Goal: Entertainment & Leisure: Browse casually

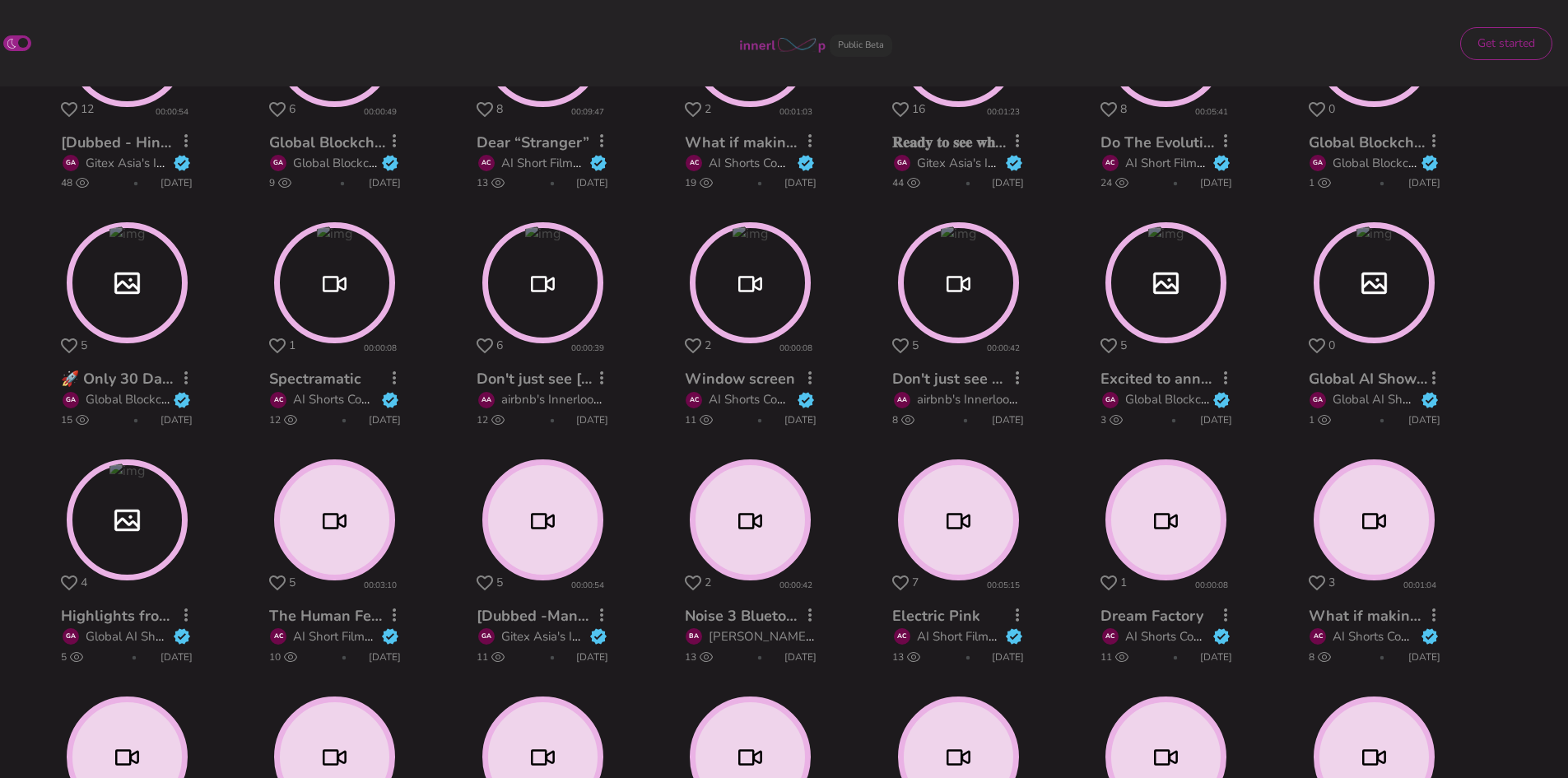
scroll to position [467, 0]
click at [133, 510] on circle at bounding box center [127, 519] width 116 height 116
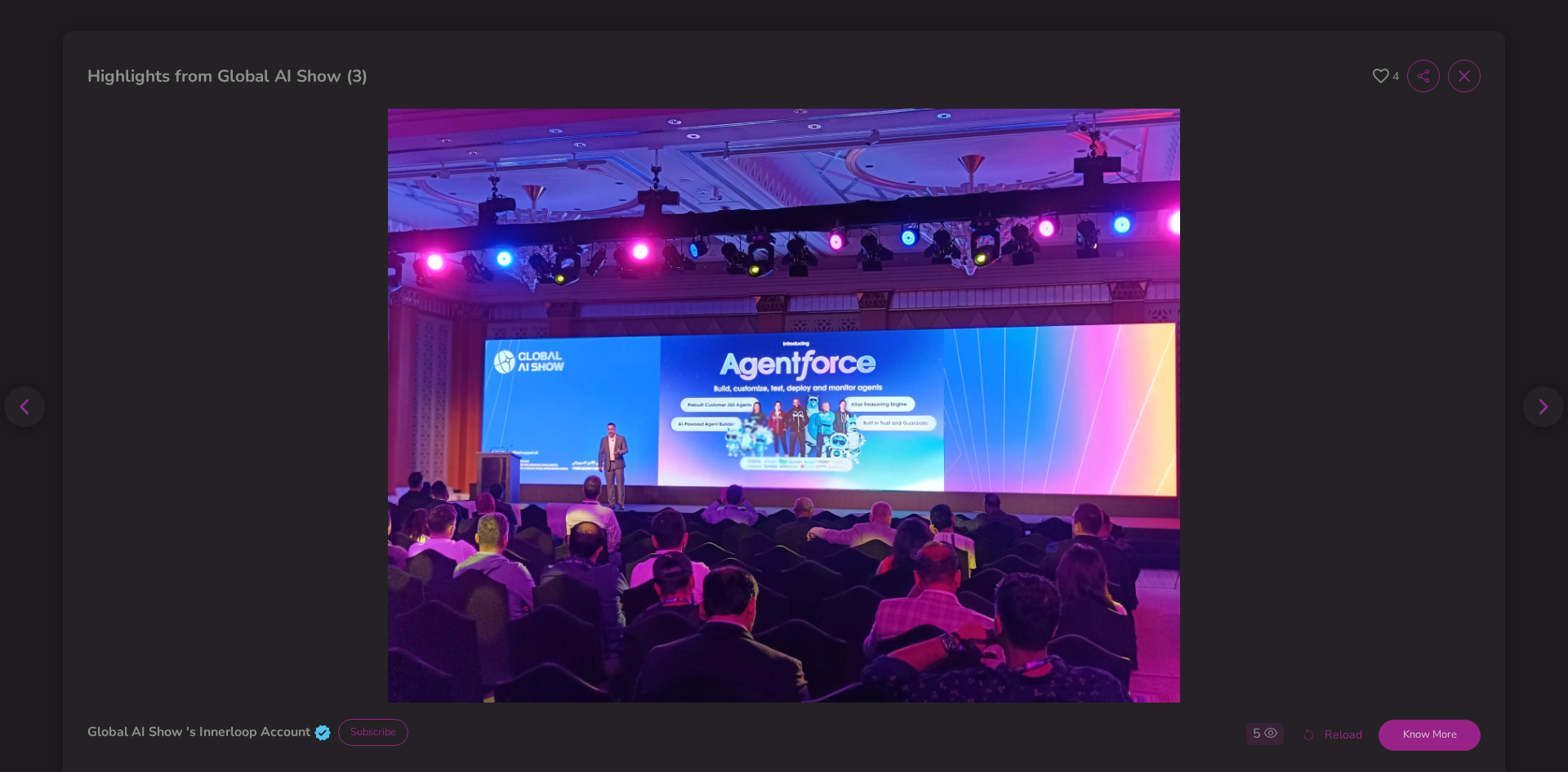
click at [1374, 73] on icon at bounding box center [1382, 76] width 16 height 16
click at [1539, 406] on icon at bounding box center [1543, 407] width 10 height 16
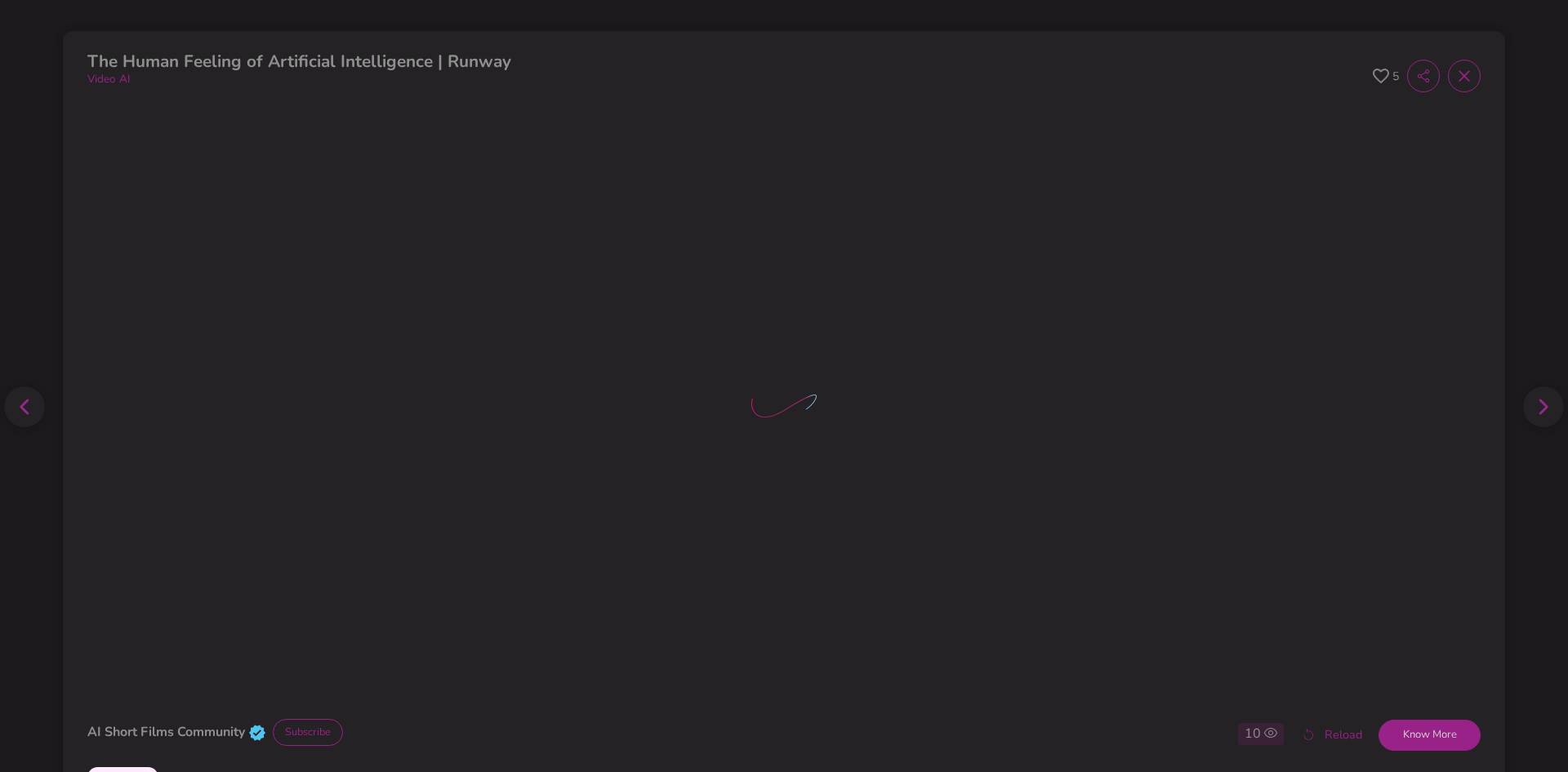
click at [1374, 76] on icon at bounding box center [1382, 76] width 16 height 16
click at [1464, 69] on span at bounding box center [1464, 76] width 33 height 33
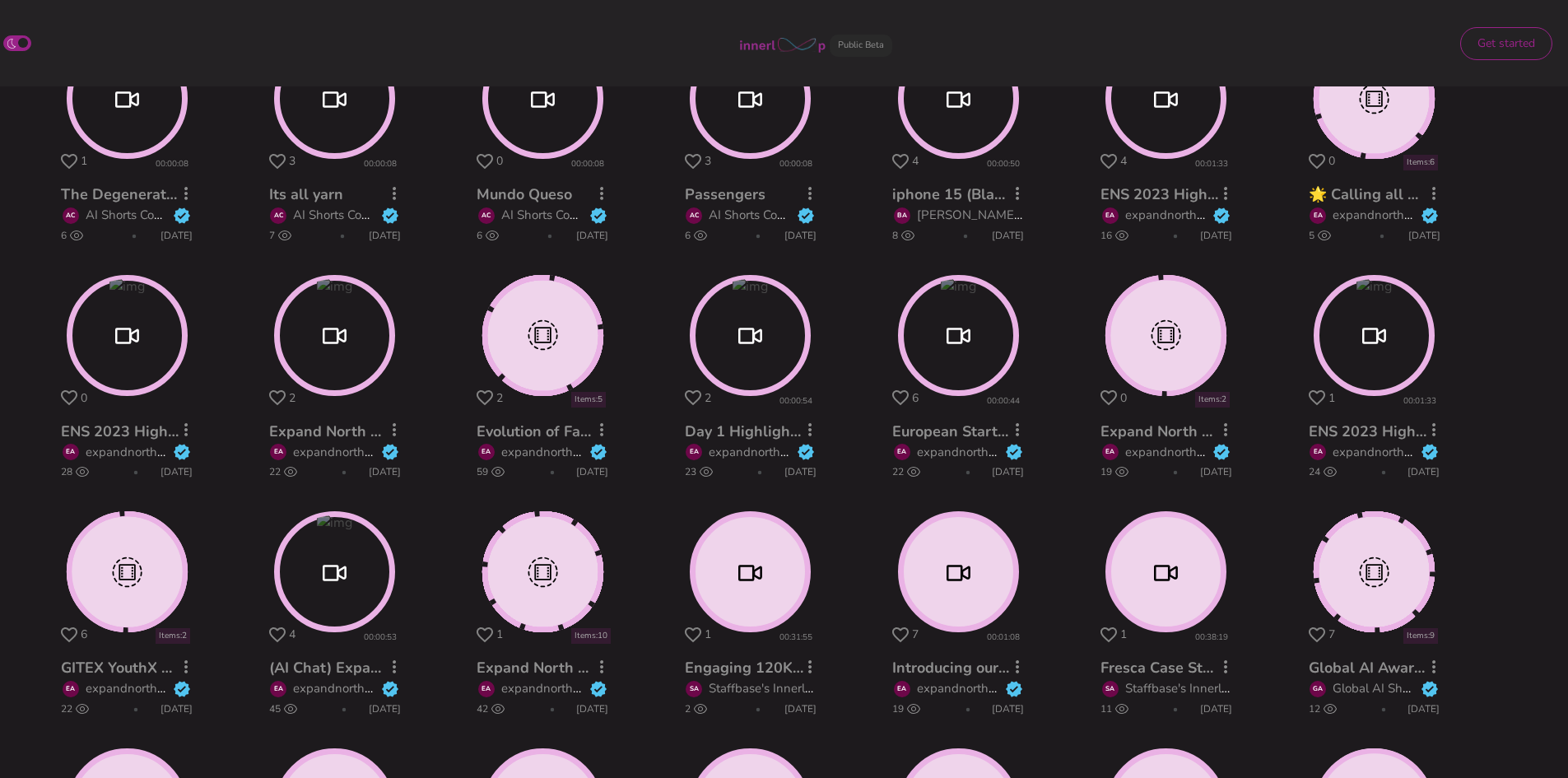
scroll to position [1470, 0]
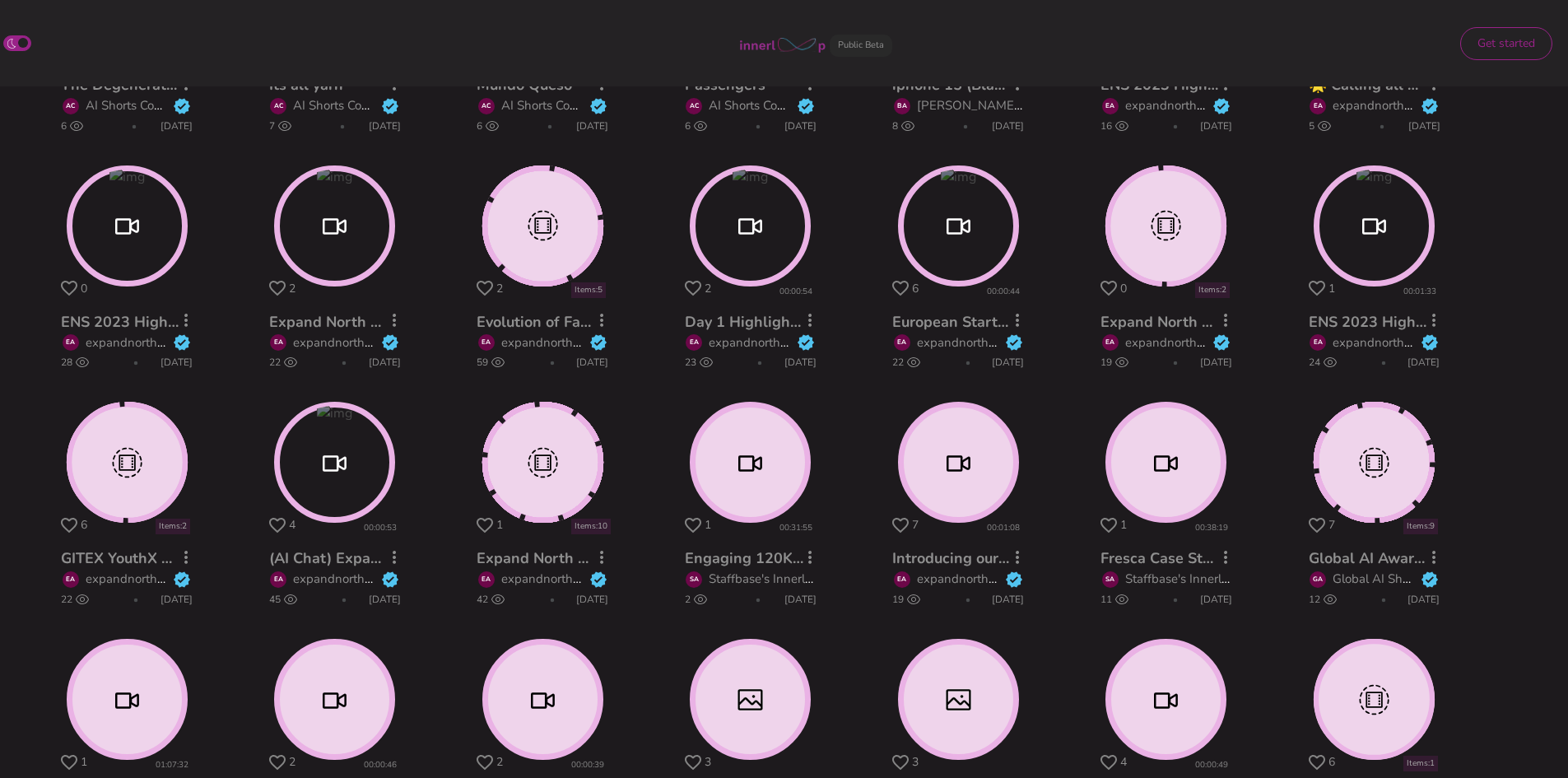
click at [356, 467] on circle at bounding box center [334, 462] width 116 height 116
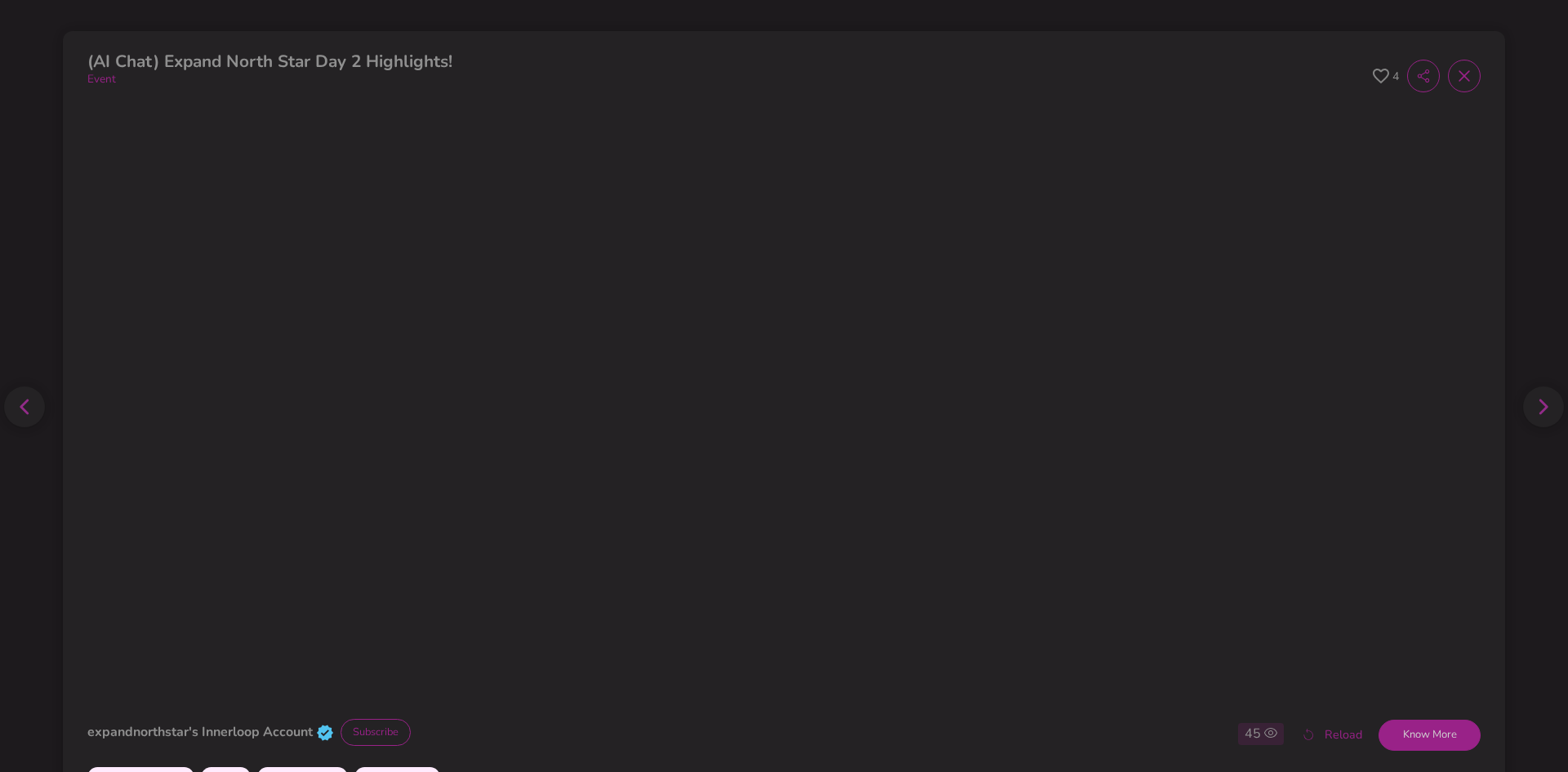
click at [1374, 74] on icon at bounding box center [1382, 76] width 16 height 16
click at [1459, 75] on icon at bounding box center [1464, 76] width 16 height 16
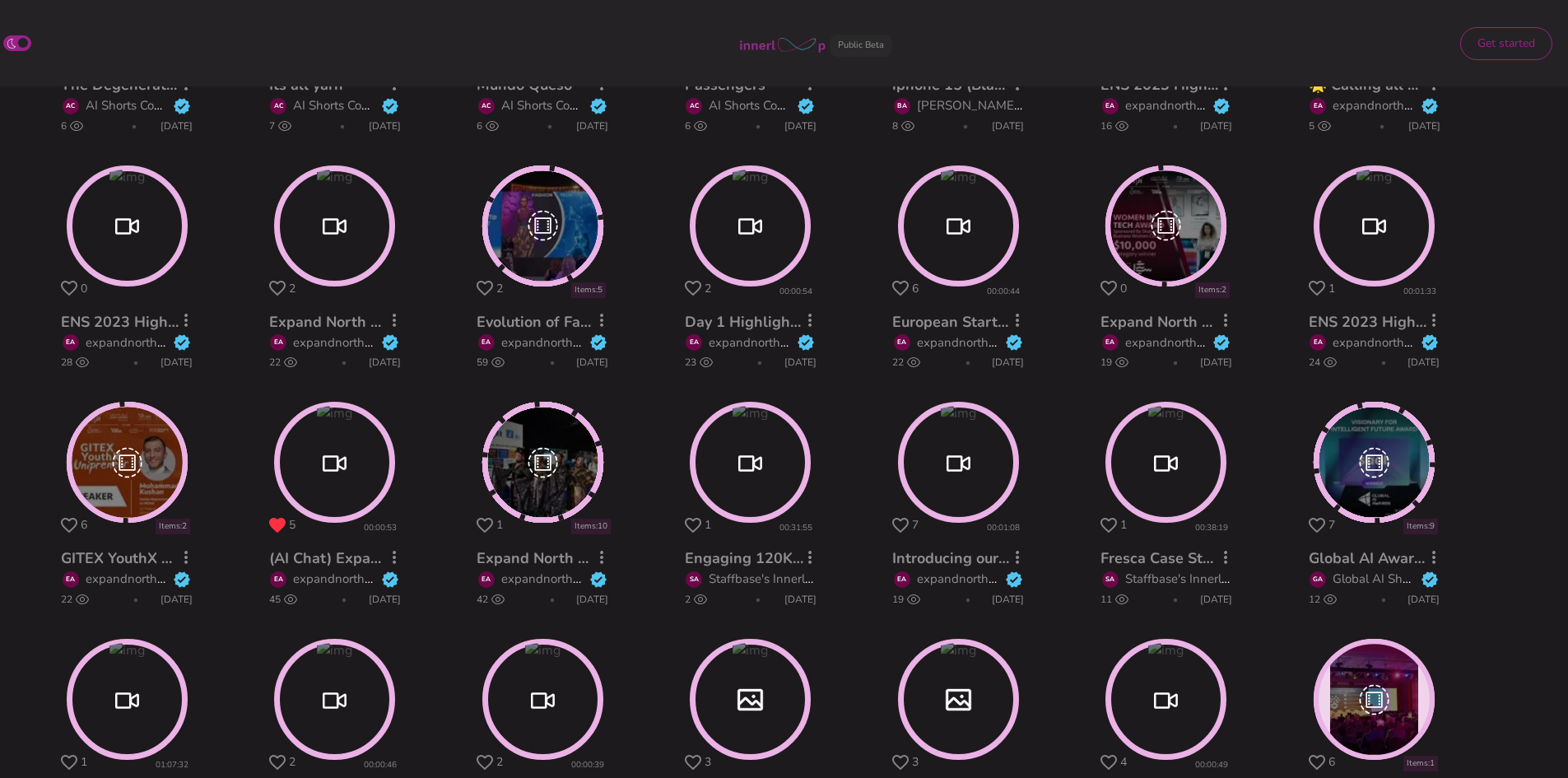
click at [961, 234] on circle at bounding box center [959, 226] width 116 height 116
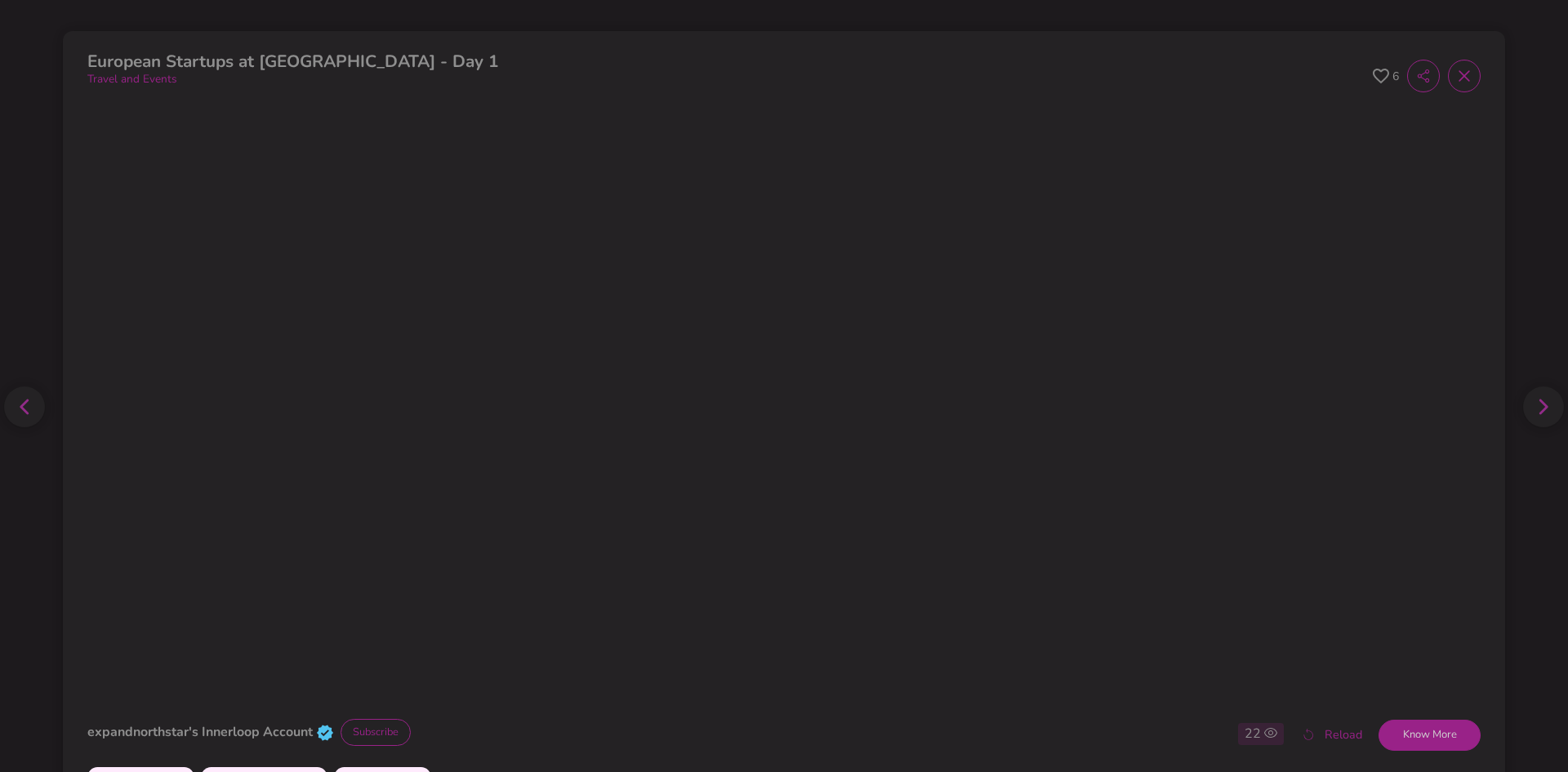
click at [1374, 77] on icon at bounding box center [1382, 76] width 16 height 16
click at [1456, 81] on icon at bounding box center [1464, 76] width 16 height 16
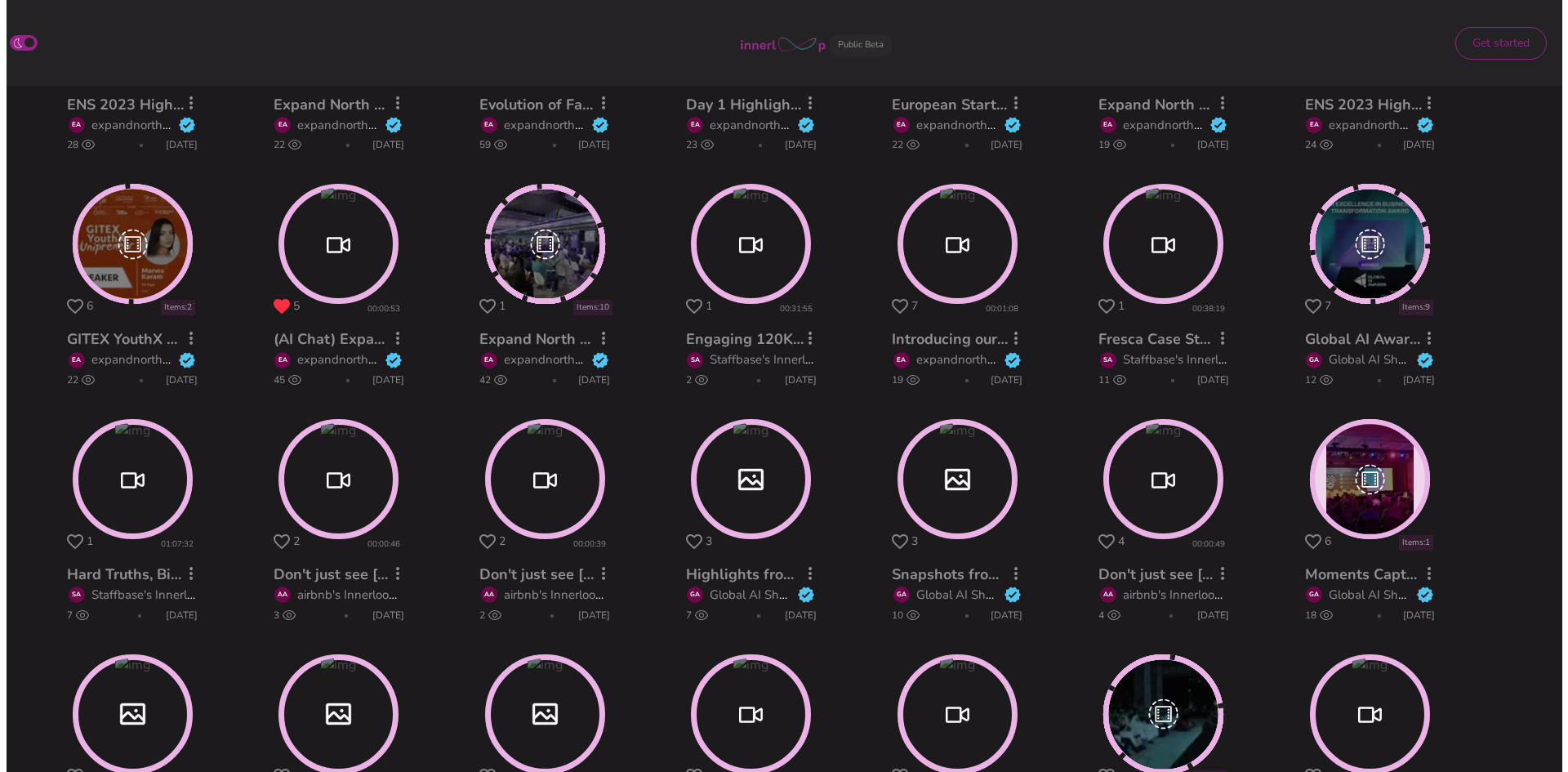
scroll to position [1674, 0]
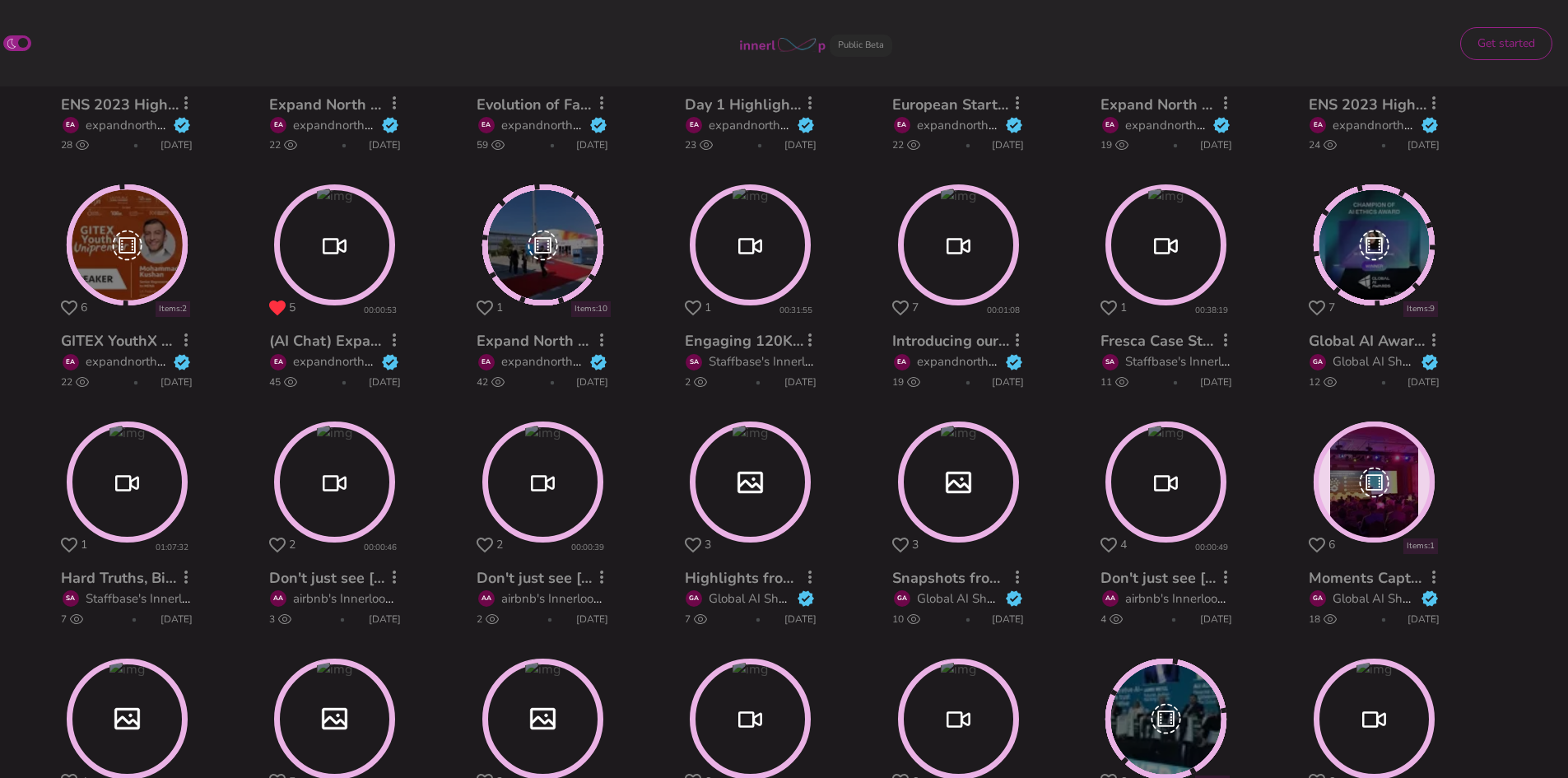
click at [563, 485] on circle at bounding box center [543, 482] width 116 height 116
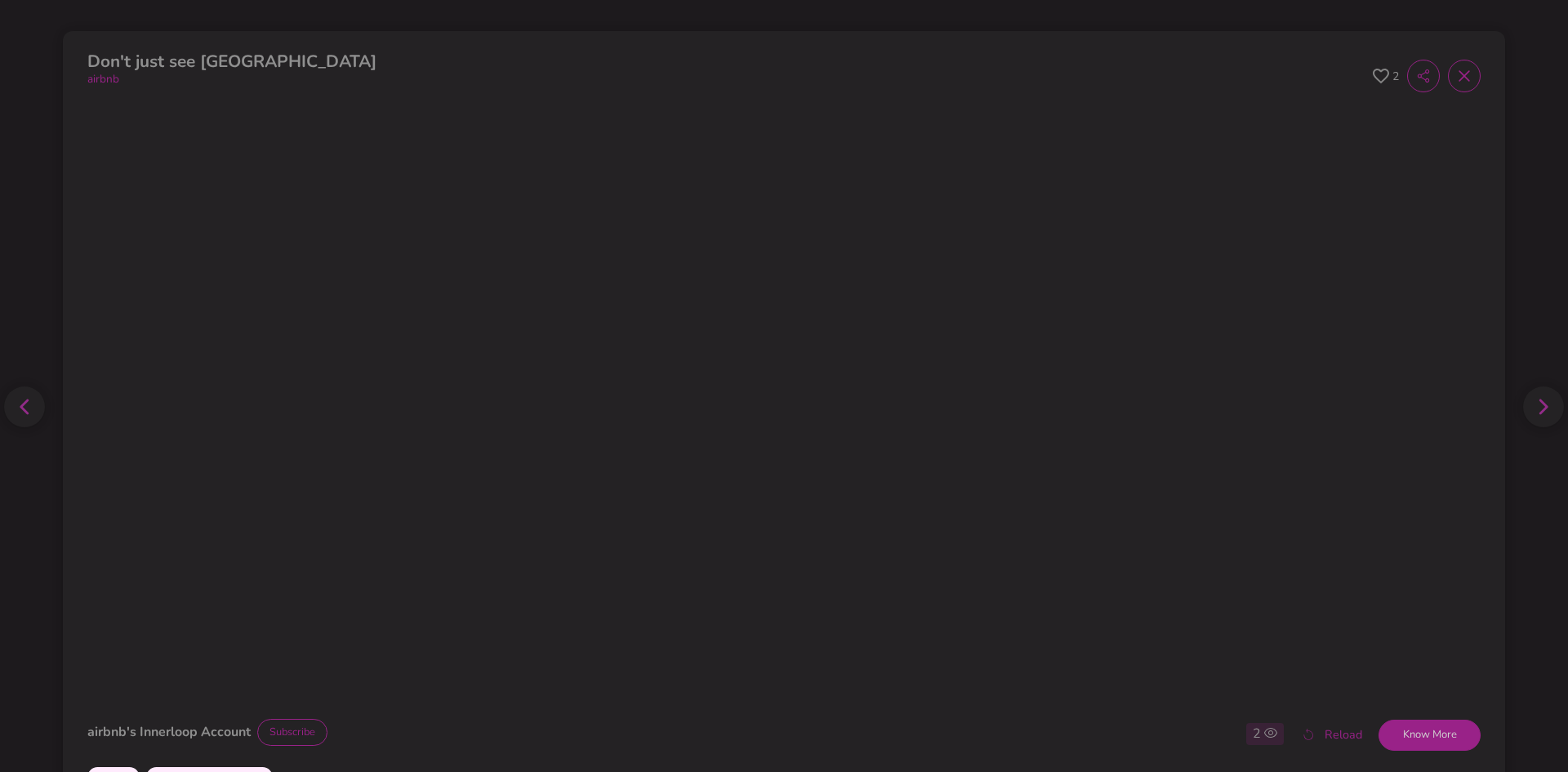
click at [1374, 76] on icon at bounding box center [1382, 76] width 16 height 16
click at [1539, 405] on icon at bounding box center [1543, 406] width 9 height 16
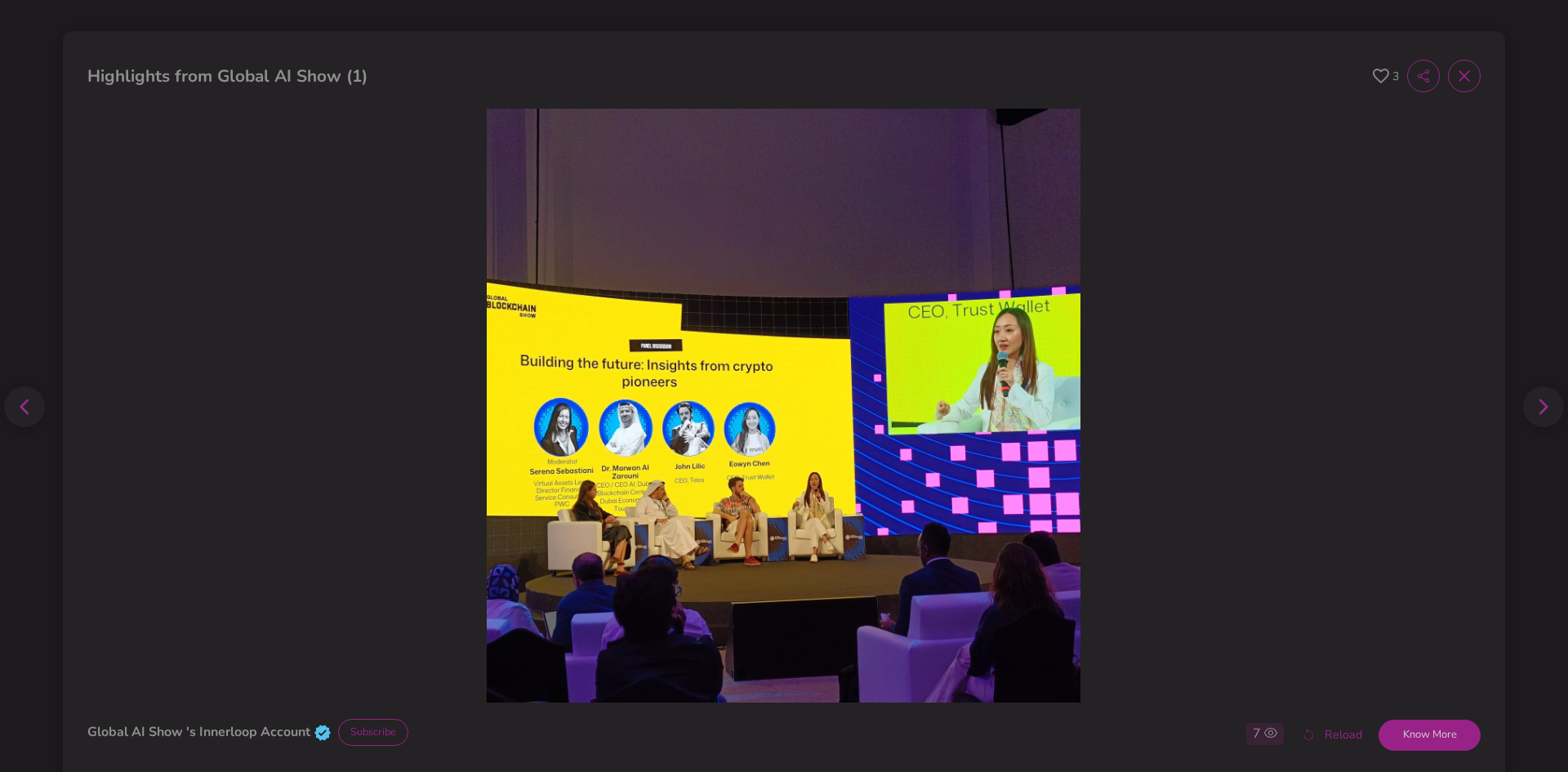
click at [1378, 77] on span "3" at bounding box center [1387, 76] width 26 height 33
click at [1378, 77] on span "4" at bounding box center [1387, 76] width 26 height 33
click at [1378, 77] on span "3" at bounding box center [1387, 76] width 26 height 33
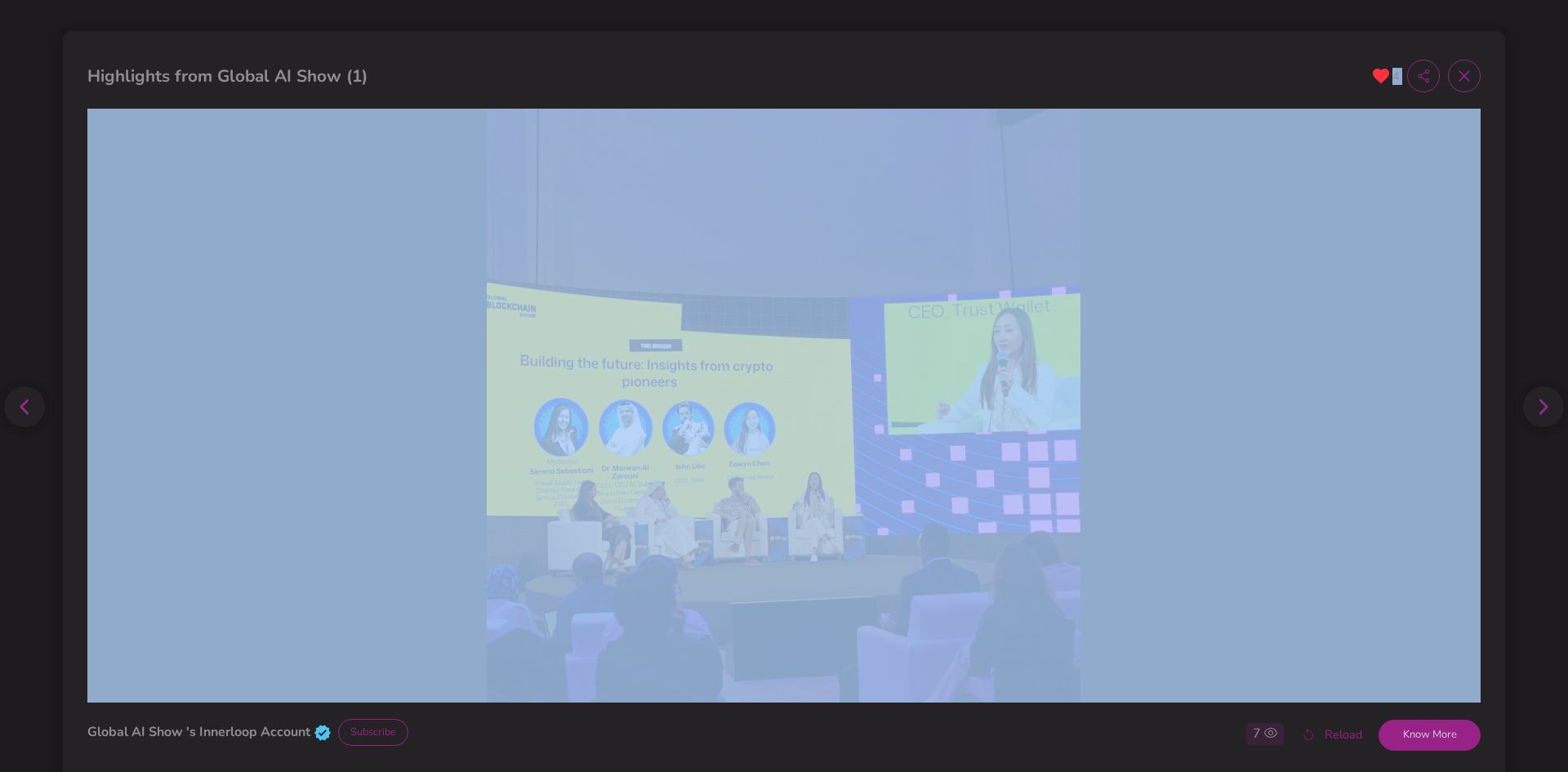
drag, startPoint x: 1378, startPoint y: 77, endPoint x: 1479, endPoint y: 344, distance: 285.5
click at [1479, 344] on div "Highlights from Global AI Show (1) 4 Global AI Show 's Innerloop Account Subscr…" at bounding box center [784, 414] width 1442 height 767
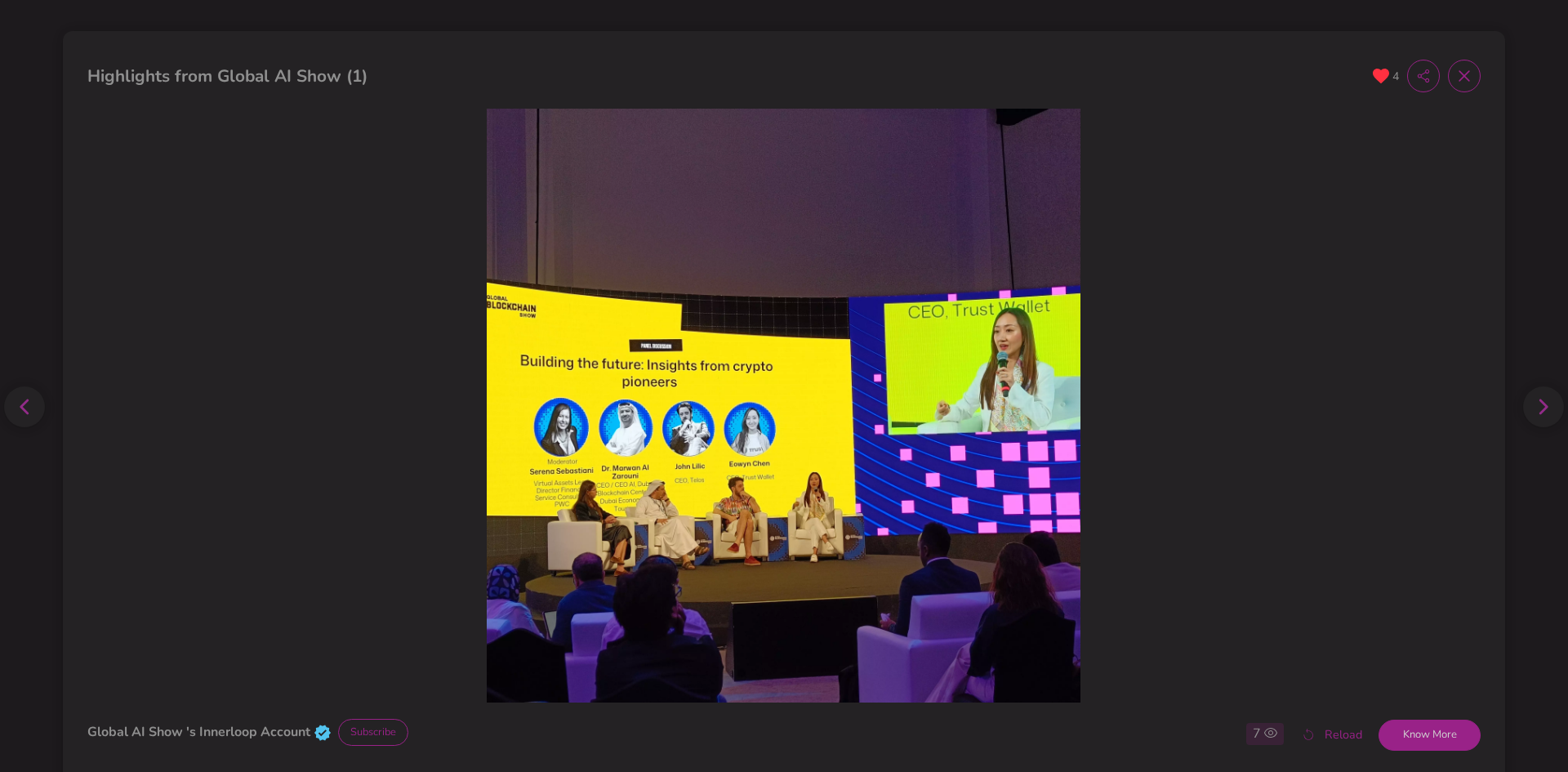
click at [1539, 408] on icon at bounding box center [1543, 407] width 10 height 16
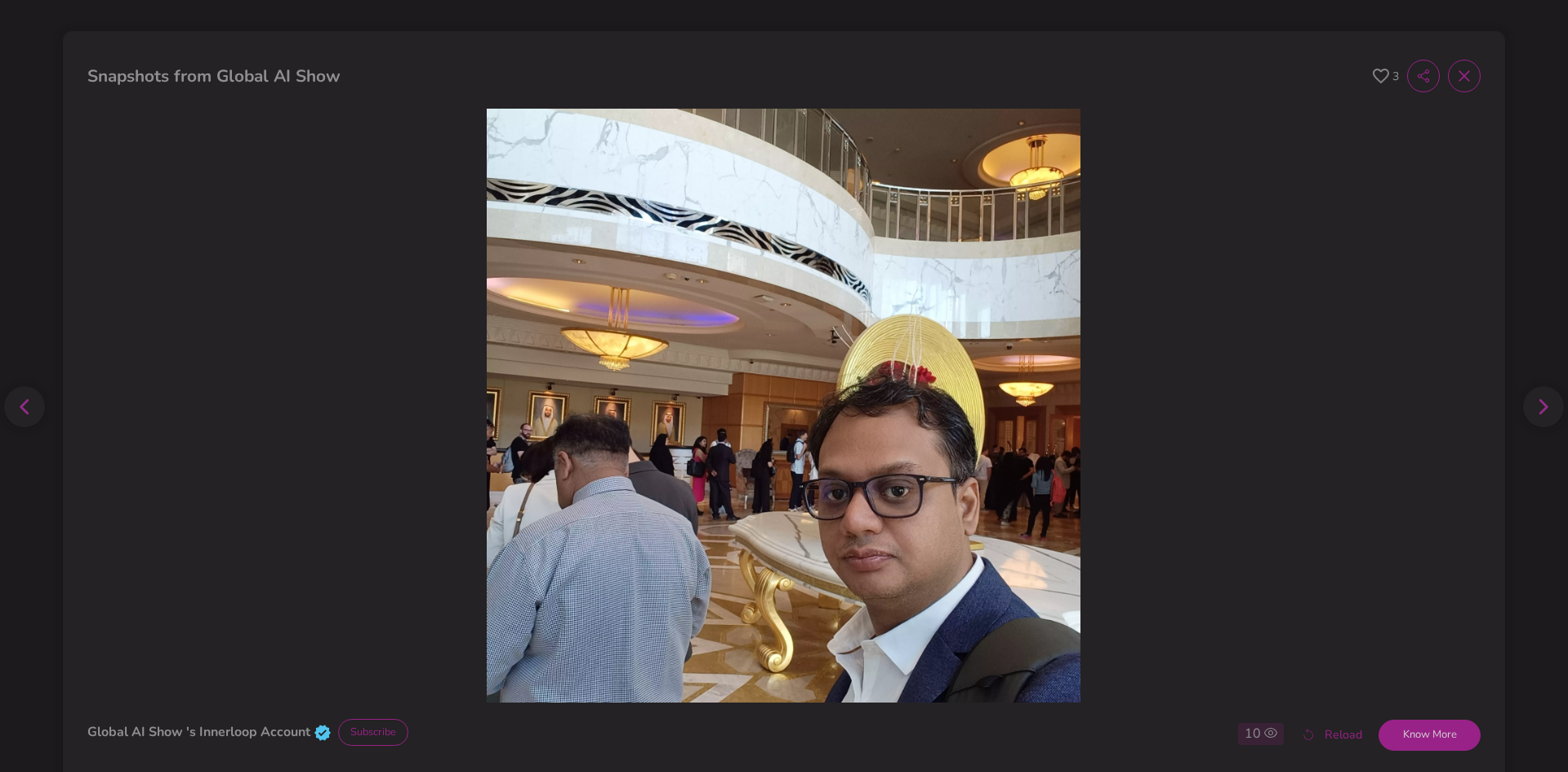
click at [1374, 73] on icon at bounding box center [1382, 76] width 16 height 16
click at [1539, 407] on icon at bounding box center [1543, 406] width 9 height 16
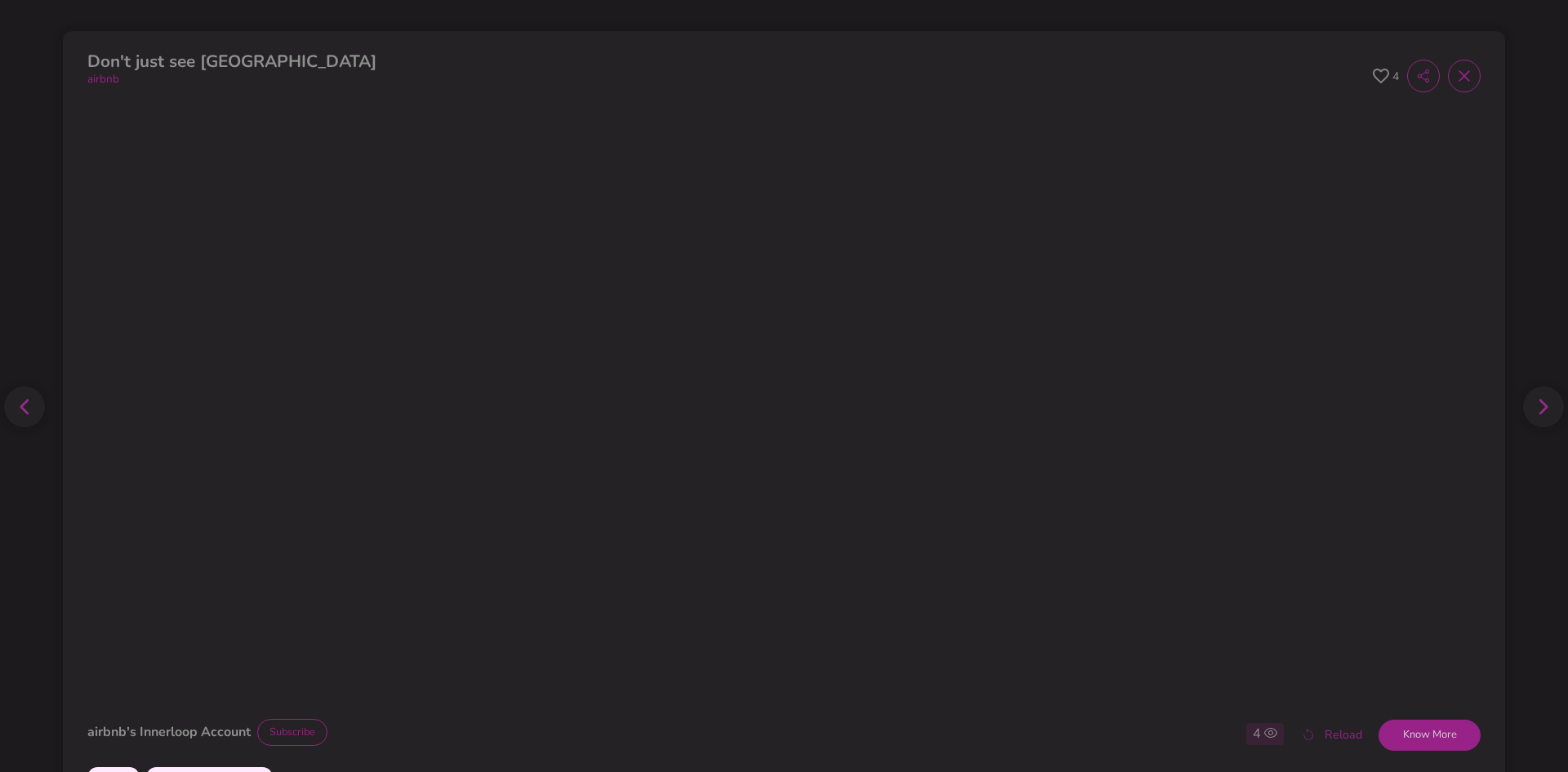
click at [1374, 67] on span "4" at bounding box center [1387, 76] width 26 height 33
